Goal: Information Seeking & Learning: Learn about a topic

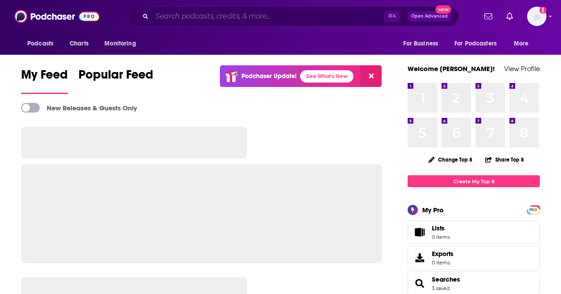
click at [208, 16] on input "Search podcasts, credits, & more..." at bounding box center [268, 16] width 232 height 14
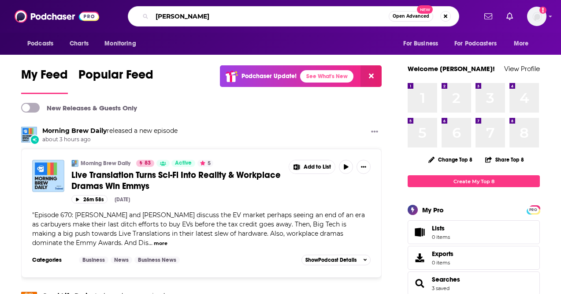
type input "[PERSON_NAME]"
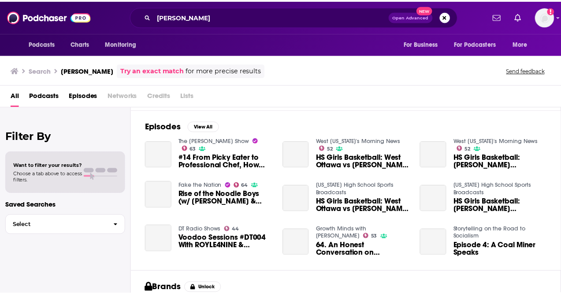
scroll to position [132, 0]
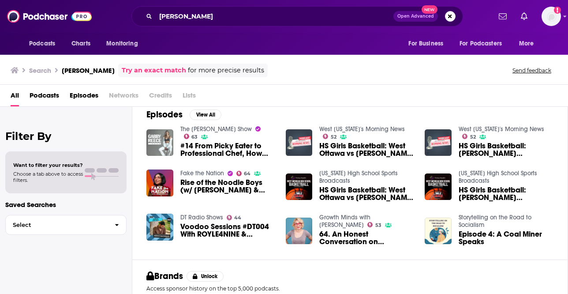
click at [160, 136] on img "#14 From Picky Eater to Professional Chef, How Gaby Dalkin Turned Her Passion f…" at bounding box center [159, 142] width 27 height 27
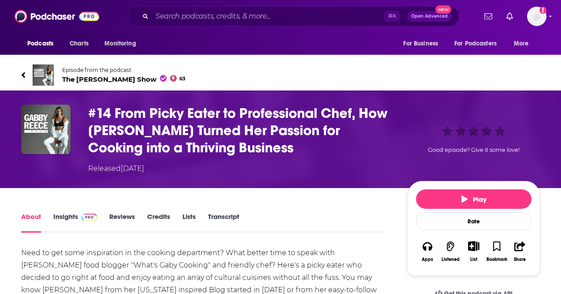
click at [114, 79] on span "The [PERSON_NAME] Show 63" at bounding box center [123, 79] width 123 height 8
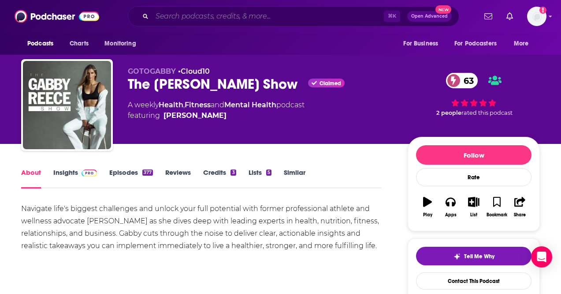
click at [204, 15] on input "Search podcasts, credits, & more..." at bounding box center [268, 16] width 232 height 14
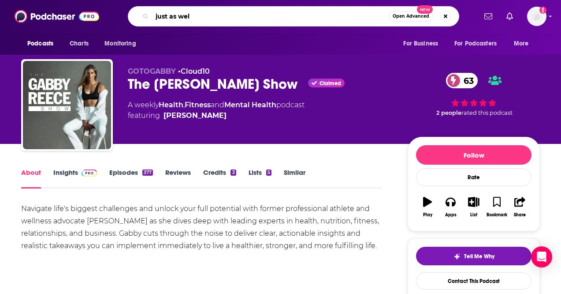
type input "just as well"
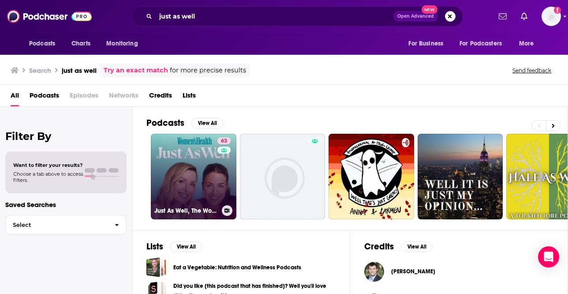
click at [196, 154] on link "63 Just As Well, The Women's Health Podcast" at bounding box center [194, 177] width 86 height 86
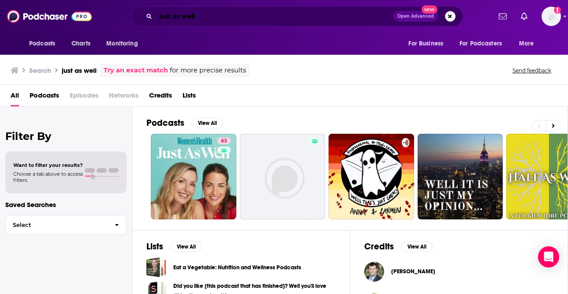
click at [185, 20] on input "just as well" at bounding box center [275, 16] width 238 height 14
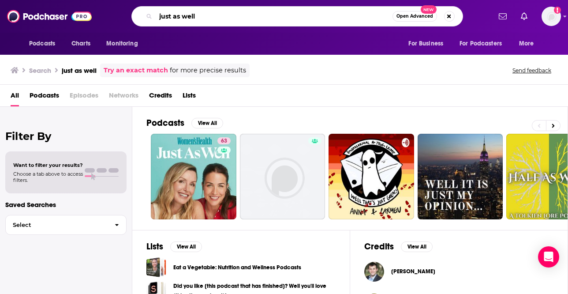
drag, startPoint x: 222, startPoint y: 19, endPoint x: 120, endPoint y: 11, distance: 103.1
click at [120, 11] on div "just as well Open Advanced New" at bounding box center [297, 16] width 388 height 20
type input "goop podcast"
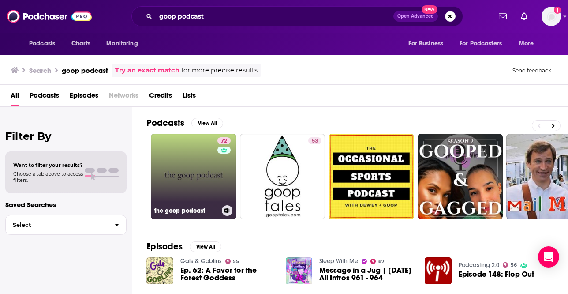
click at [189, 161] on link "72 the goop podcast" at bounding box center [194, 177] width 86 height 86
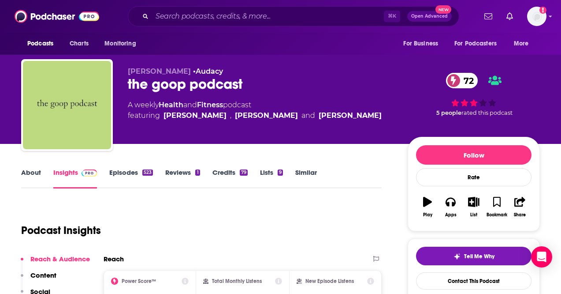
click at [118, 174] on link "Episodes 523" at bounding box center [131, 178] width 44 height 20
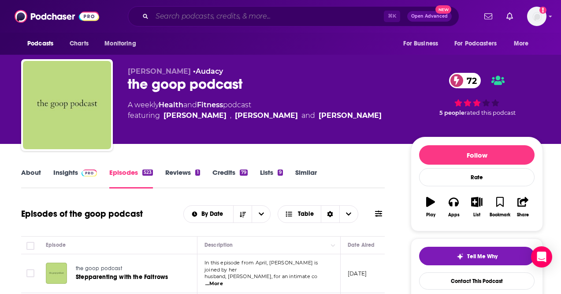
click at [176, 12] on input "Search podcasts, credits, & more..." at bounding box center [268, 16] width 232 height 14
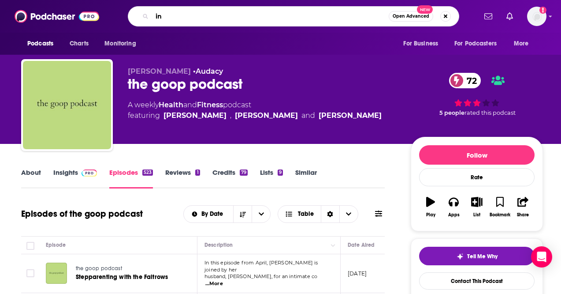
type input "i"
type input "mindbodygreen"
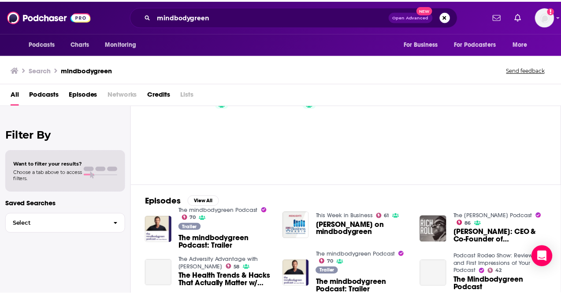
scroll to position [51, 0]
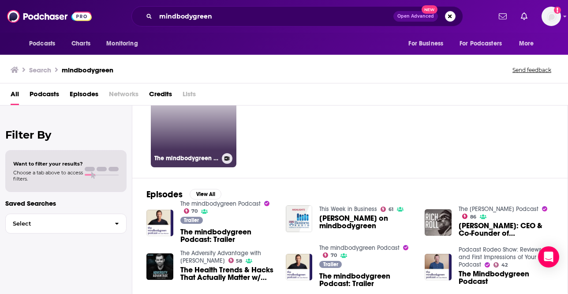
click at [172, 138] on link "70 The mindbodygreen Podcast" at bounding box center [194, 125] width 86 height 86
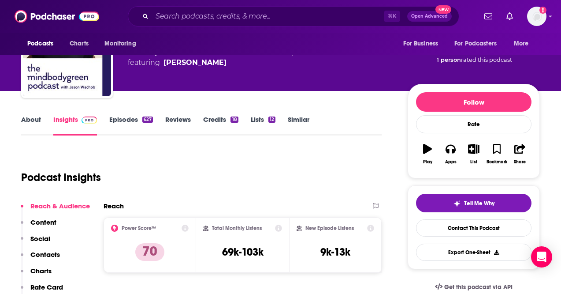
scroll to position [57, 0]
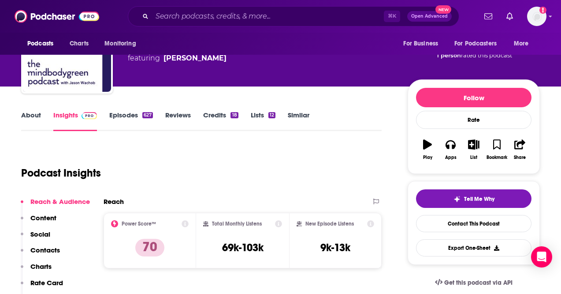
click at [130, 114] on link "Episodes 627" at bounding box center [131, 121] width 44 height 20
